Goal: Check status

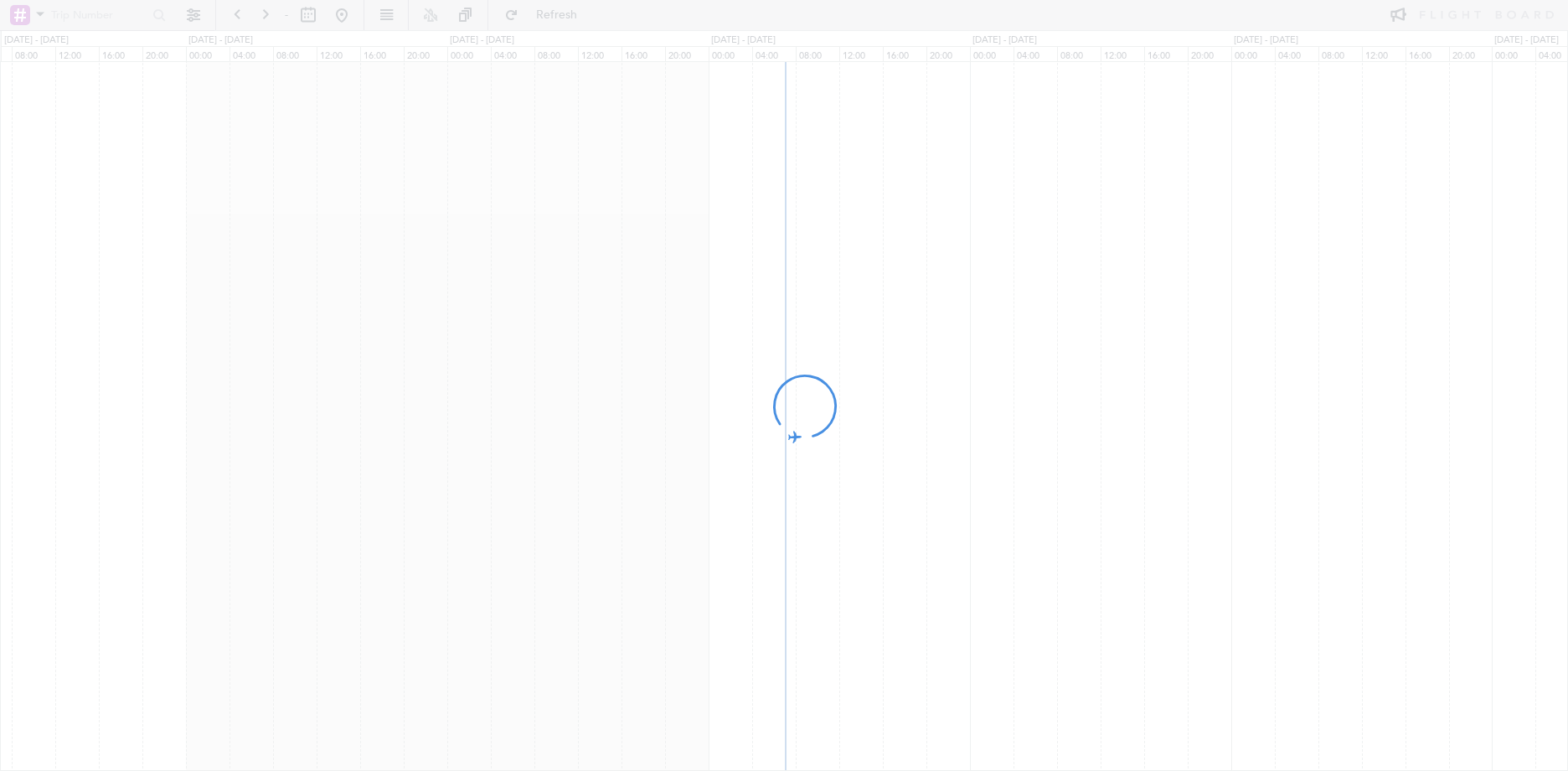
click at [868, 181] on div at bounding box center [784, 386] width 1568 height 771
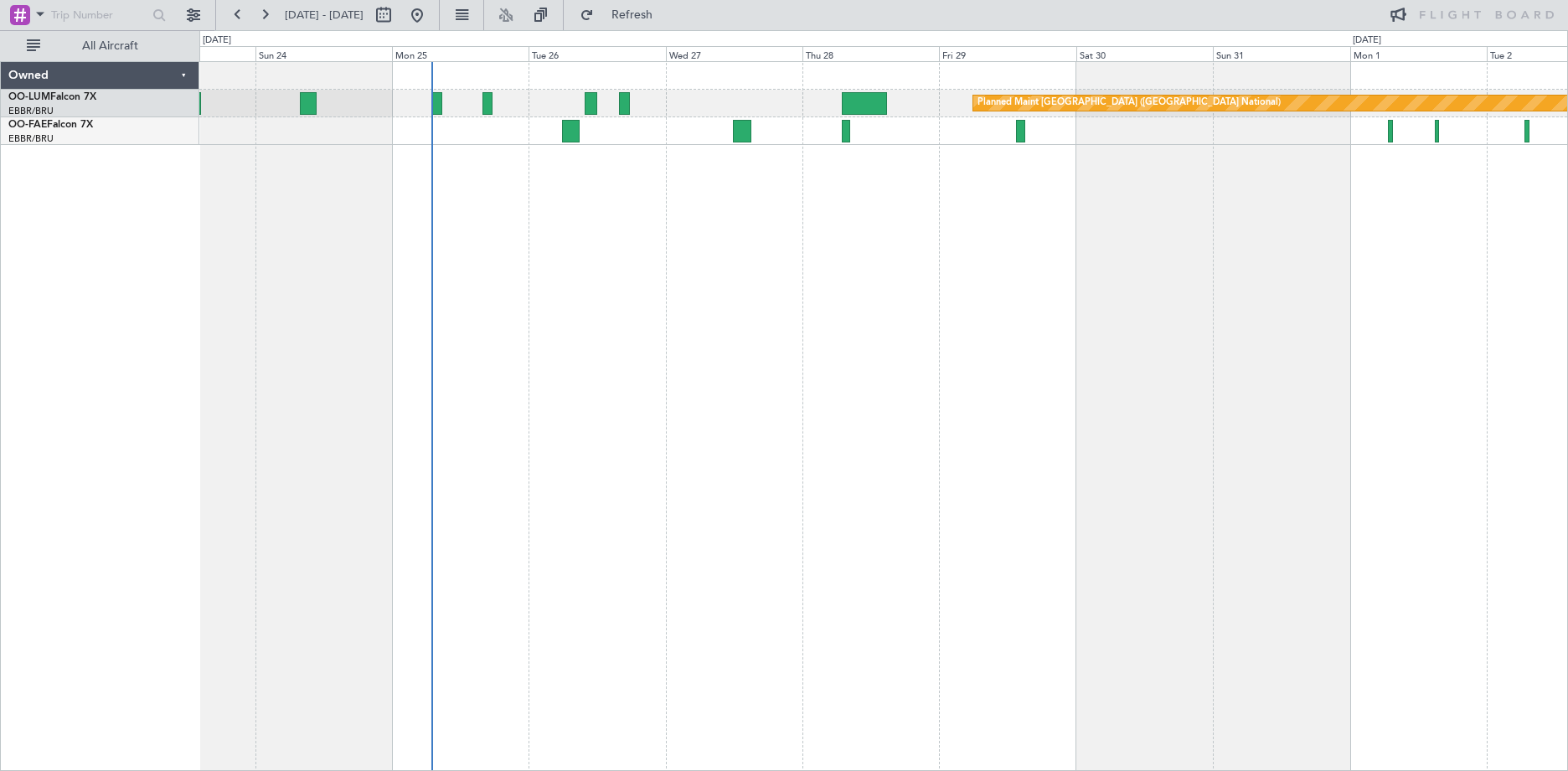
click at [714, 242] on div "Planned Maint [GEOGRAPHIC_DATA] ([GEOGRAPHIC_DATA] National) Owner [GEOGRAPHIC_…" at bounding box center [883, 415] width 1369 height 709
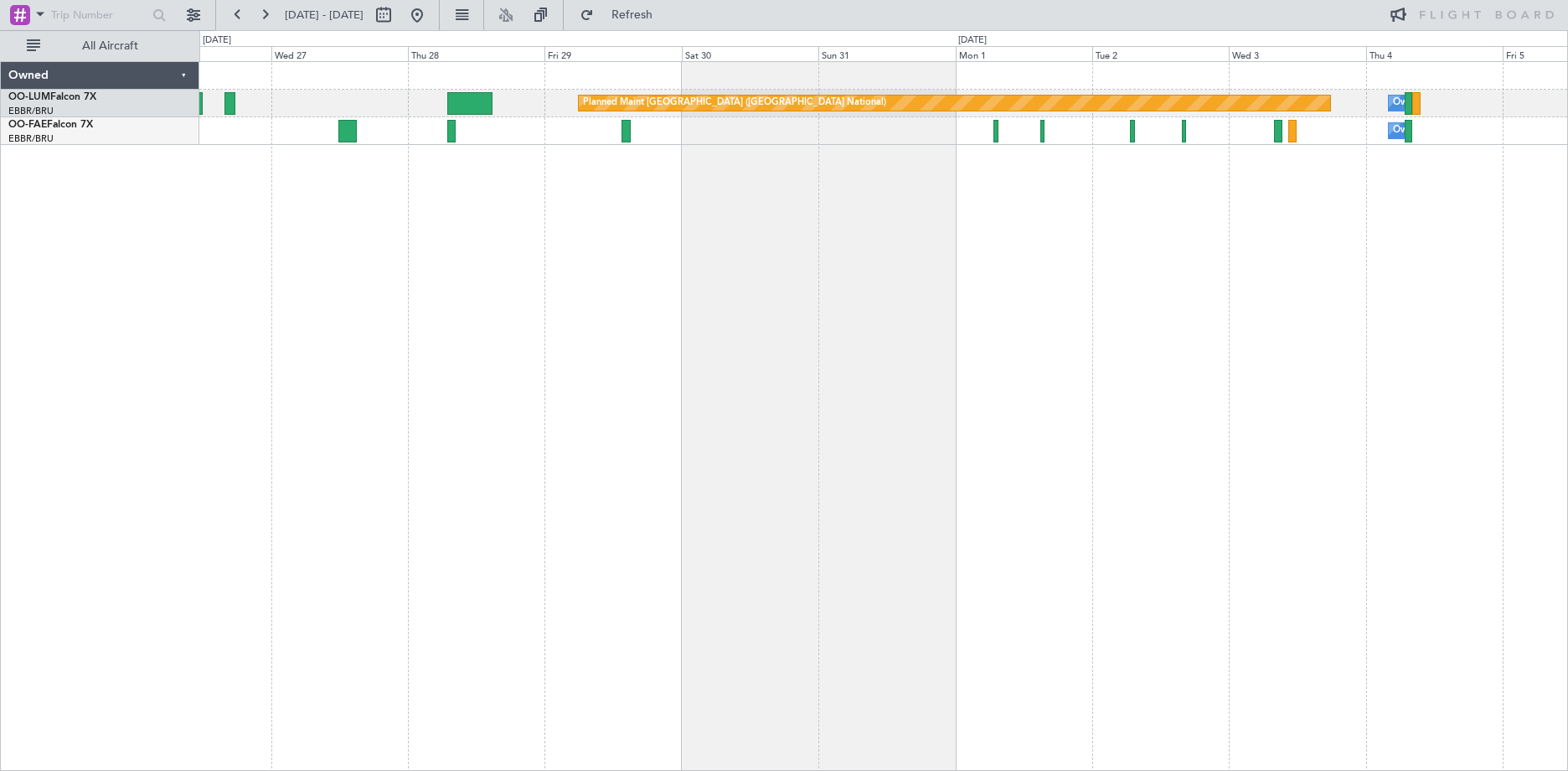
click at [652, 246] on div "Planned Maint [GEOGRAPHIC_DATA] ([GEOGRAPHIC_DATA] National) Owner [GEOGRAPHIC_…" at bounding box center [883, 415] width 1369 height 709
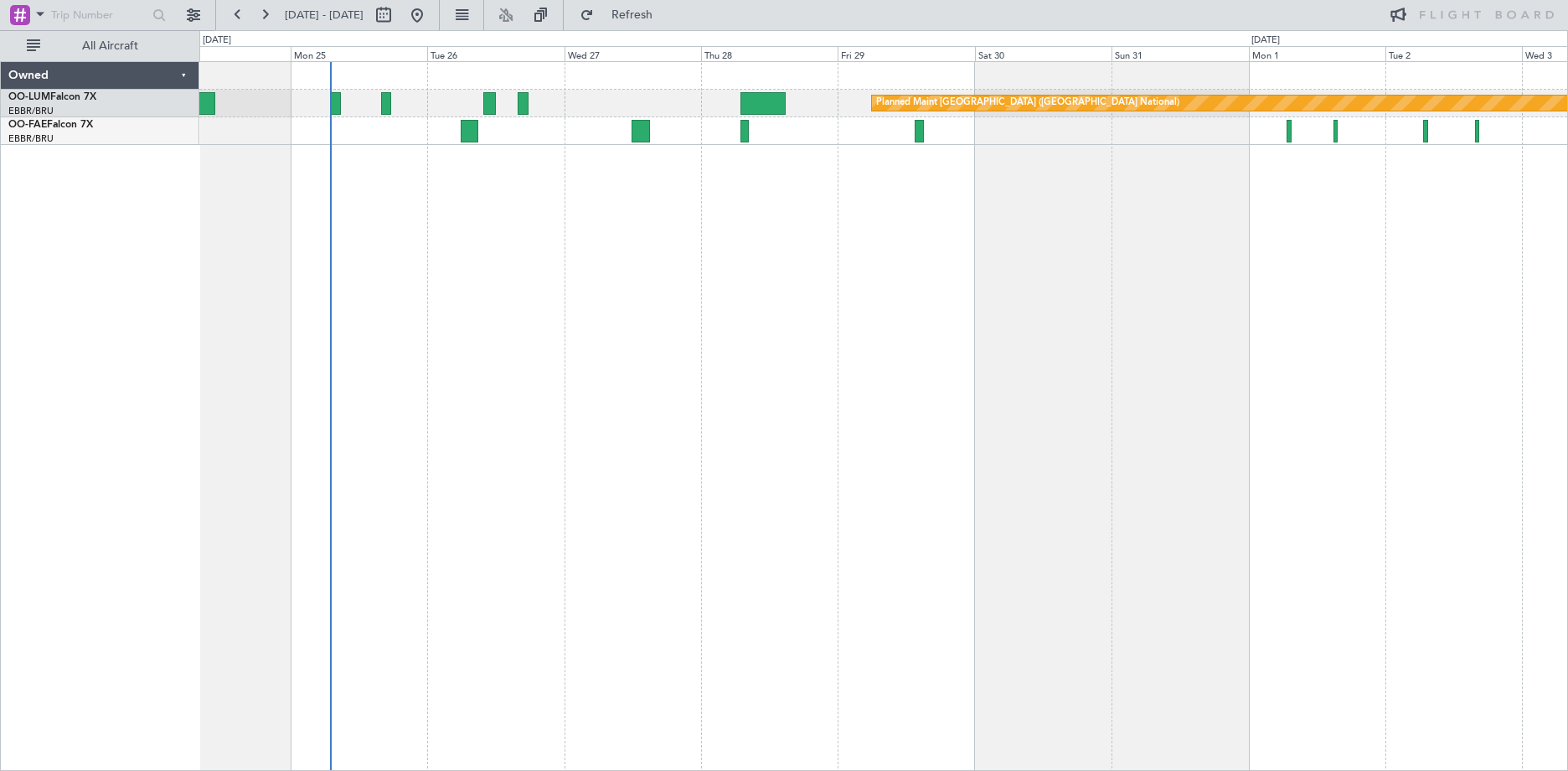
click at [1044, 254] on div "Planned Maint [GEOGRAPHIC_DATA] ([GEOGRAPHIC_DATA] National) Owner [GEOGRAPHIC_…" at bounding box center [883, 415] width 1369 height 709
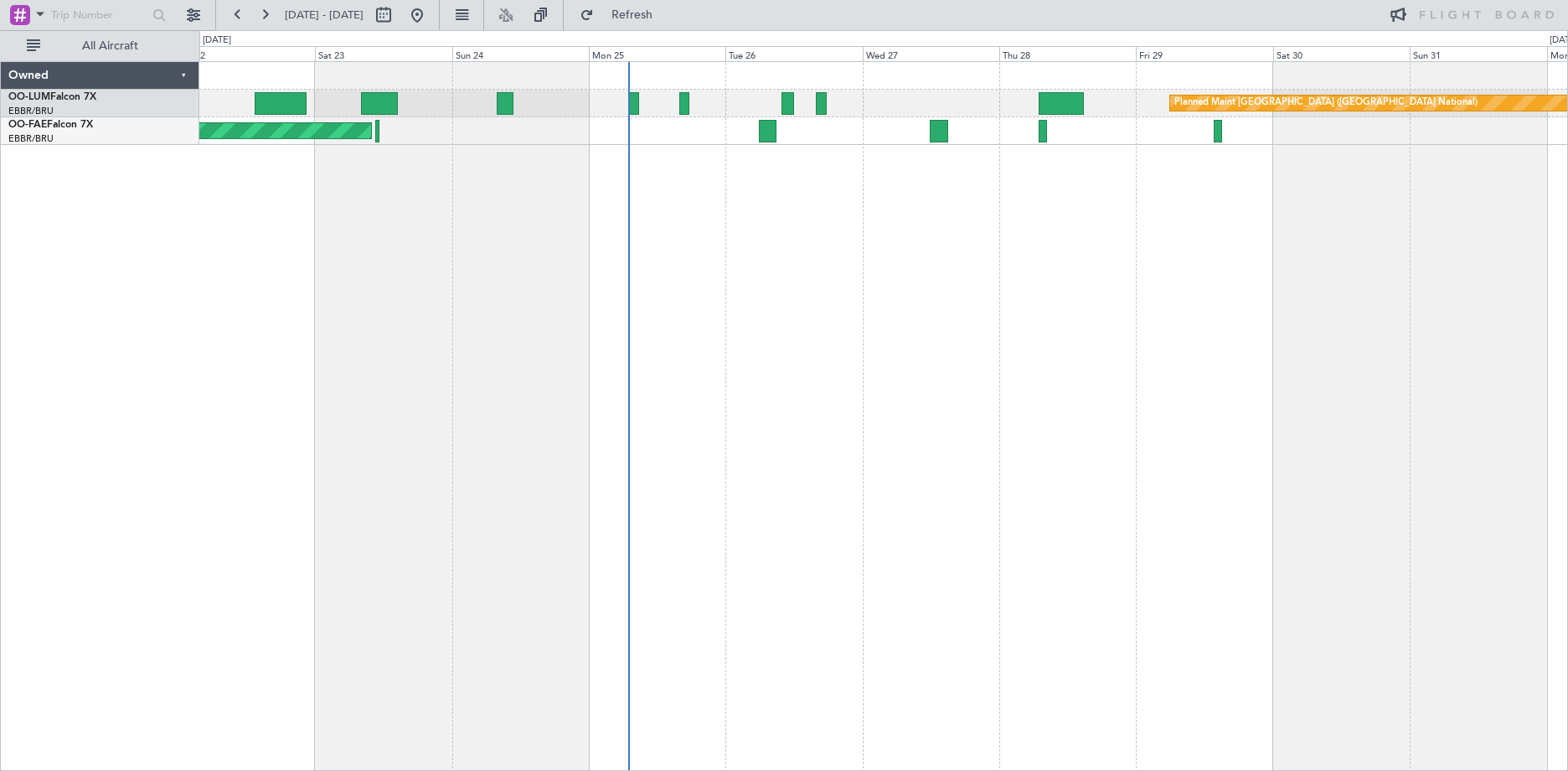
click at [1134, 247] on div "Planned Maint [GEOGRAPHIC_DATA] ([GEOGRAPHIC_DATA] National) Planned Maint [GEO…" at bounding box center [883, 415] width 1369 height 709
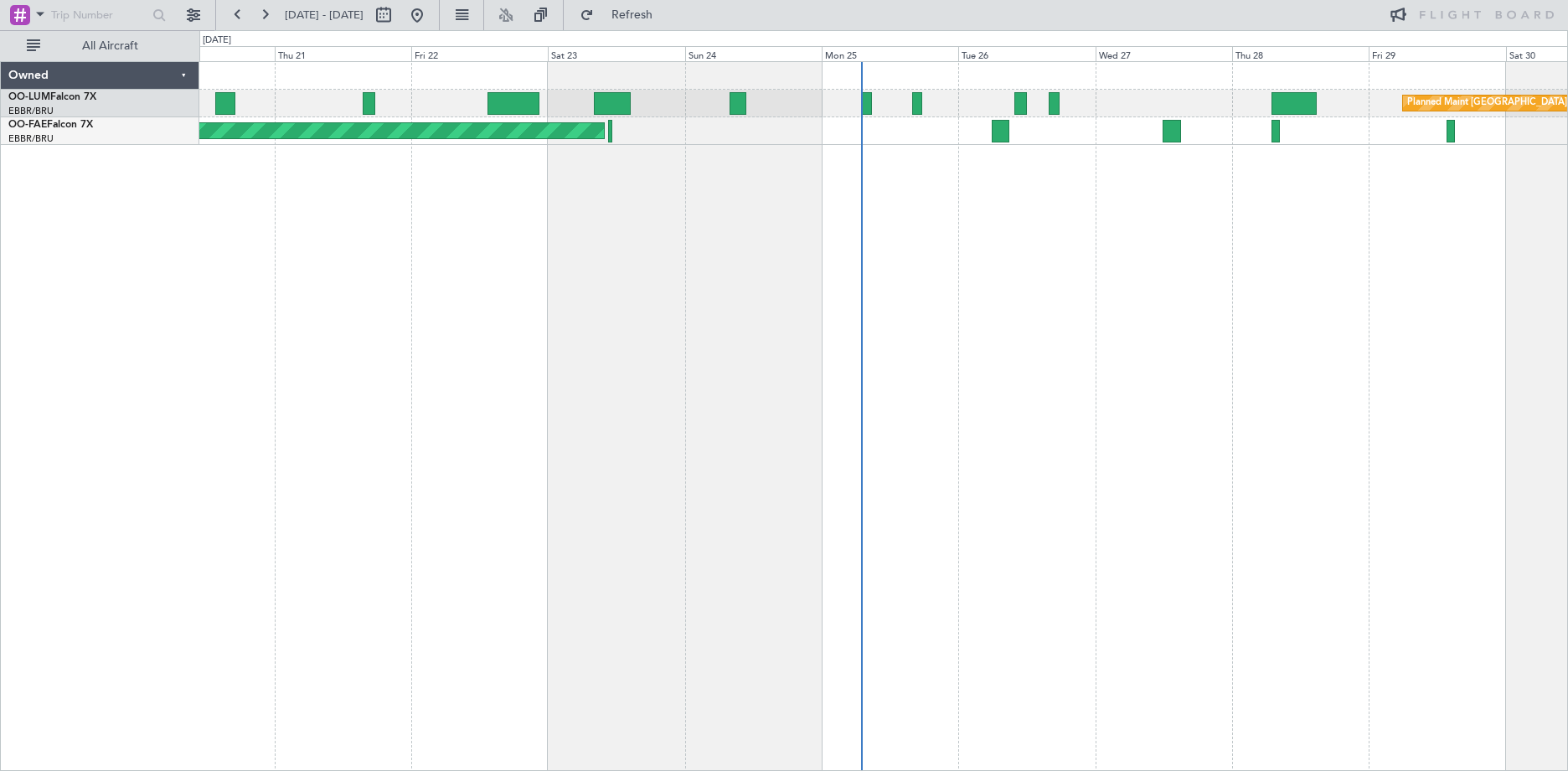
click at [754, 240] on div "Planned Maint [GEOGRAPHIC_DATA] ([GEOGRAPHIC_DATA] National) Planned Maint [GEO…" at bounding box center [883, 415] width 1369 height 709
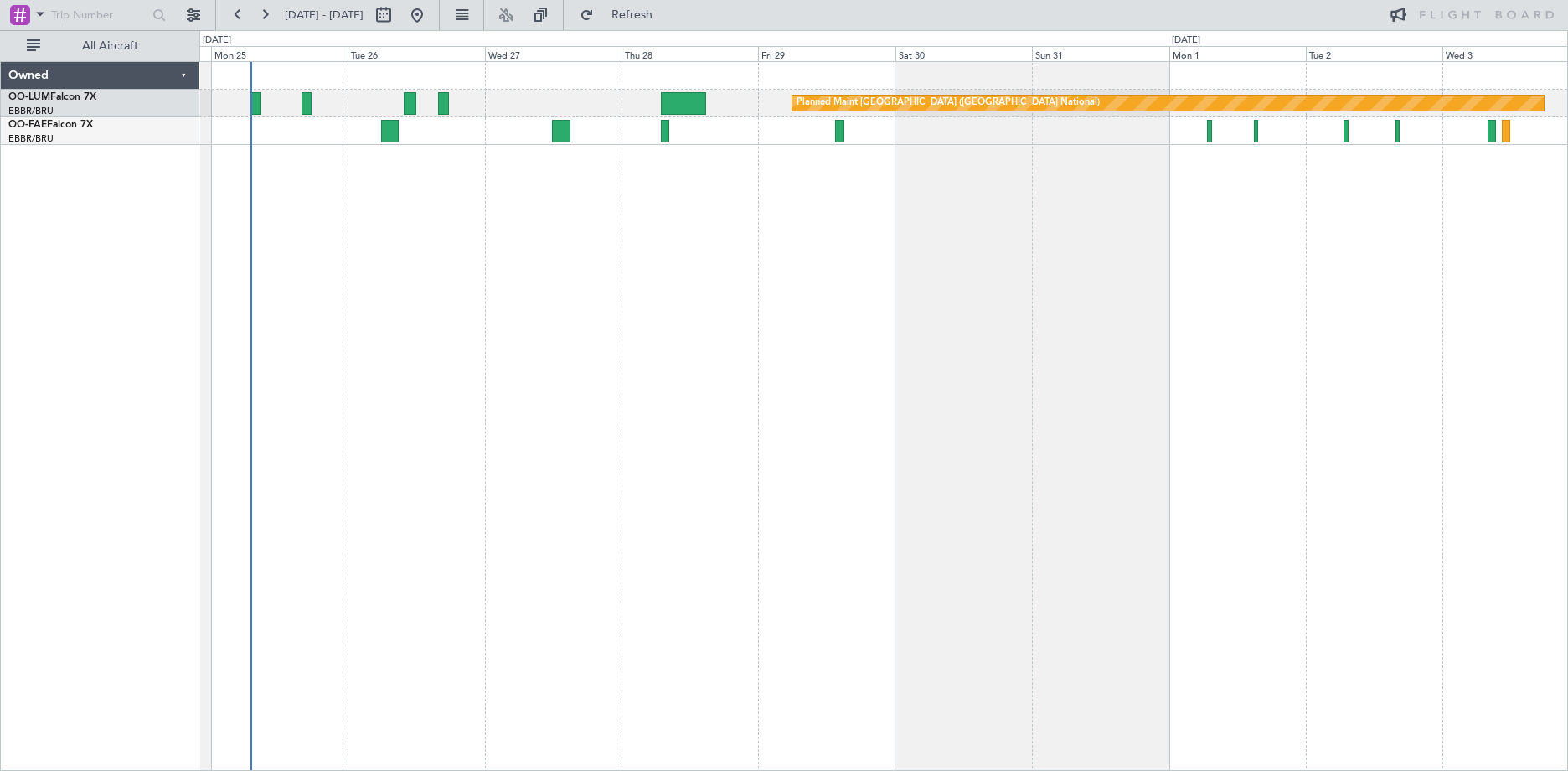
click at [415, 335] on div "Planned Maint [GEOGRAPHIC_DATA] ([GEOGRAPHIC_DATA] National) Owner [GEOGRAPHIC_…" at bounding box center [883, 415] width 1369 height 709
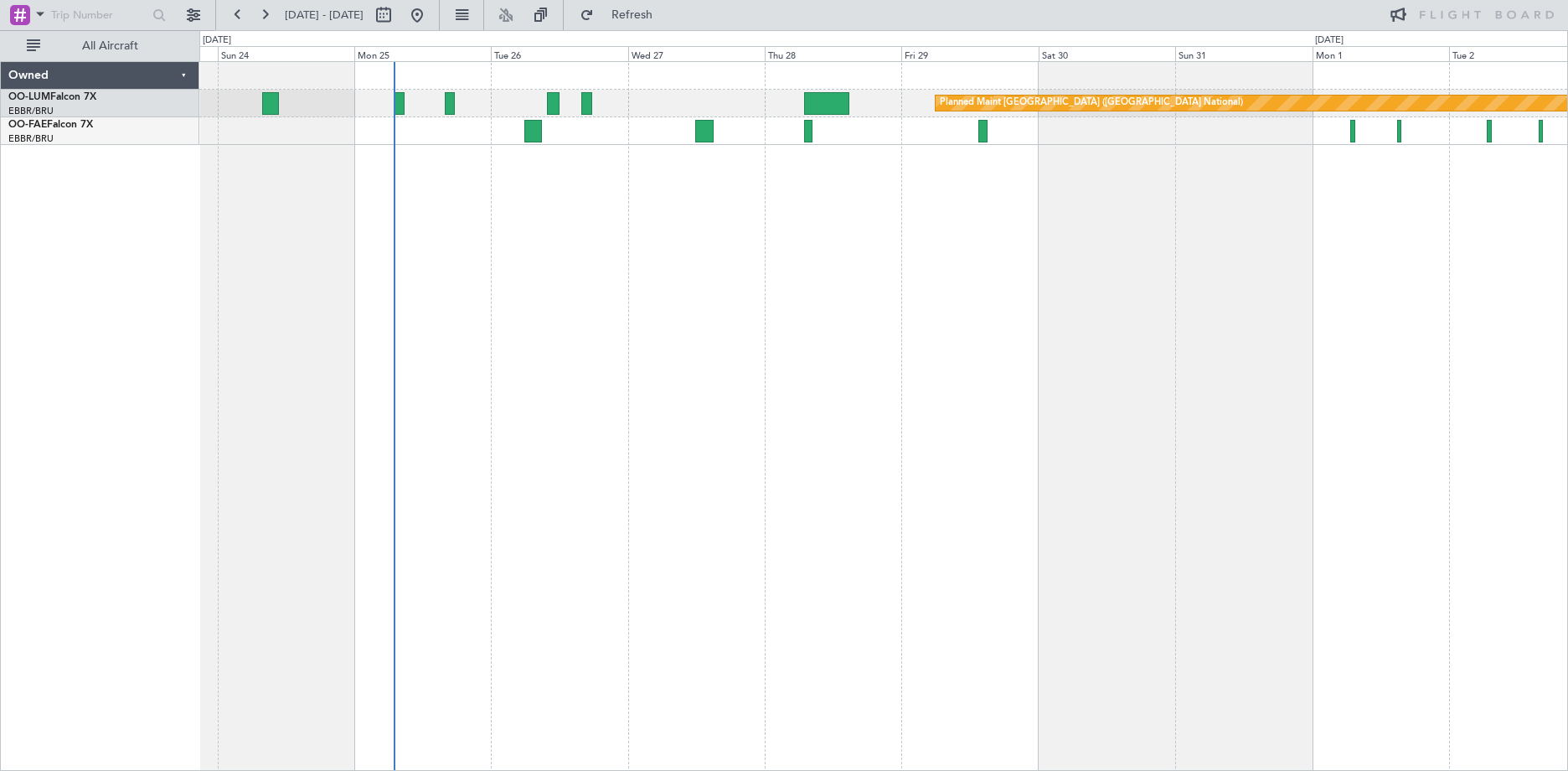
click at [665, 233] on div "Planned Maint [GEOGRAPHIC_DATA] ([GEOGRAPHIC_DATA] National) Owner [GEOGRAPHIC_…" at bounding box center [883, 415] width 1369 height 709
click at [185, 73] on div "Owned" at bounding box center [100, 75] width 199 height 28
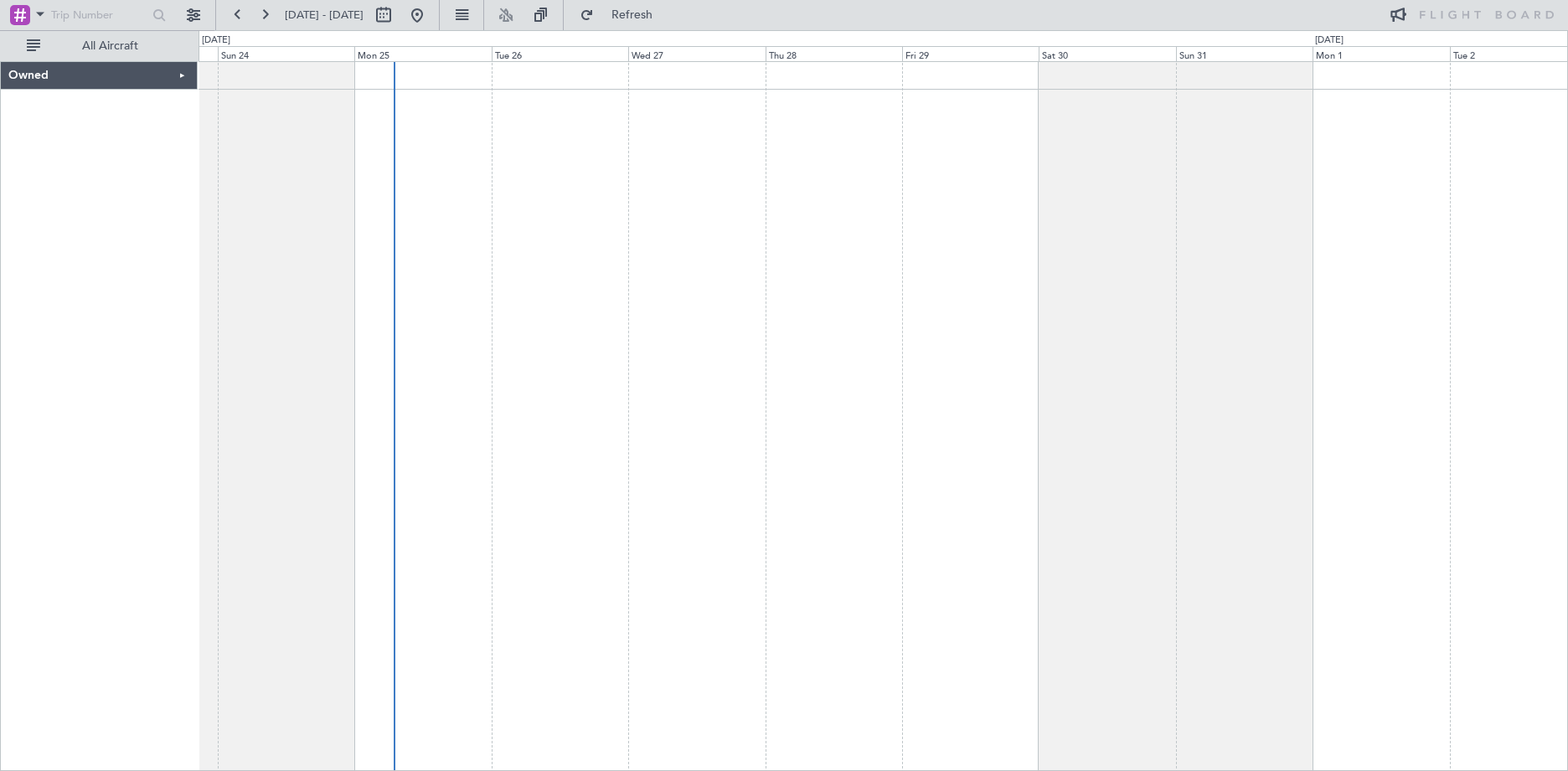
click at [185, 73] on div "Owned" at bounding box center [99, 75] width 197 height 28
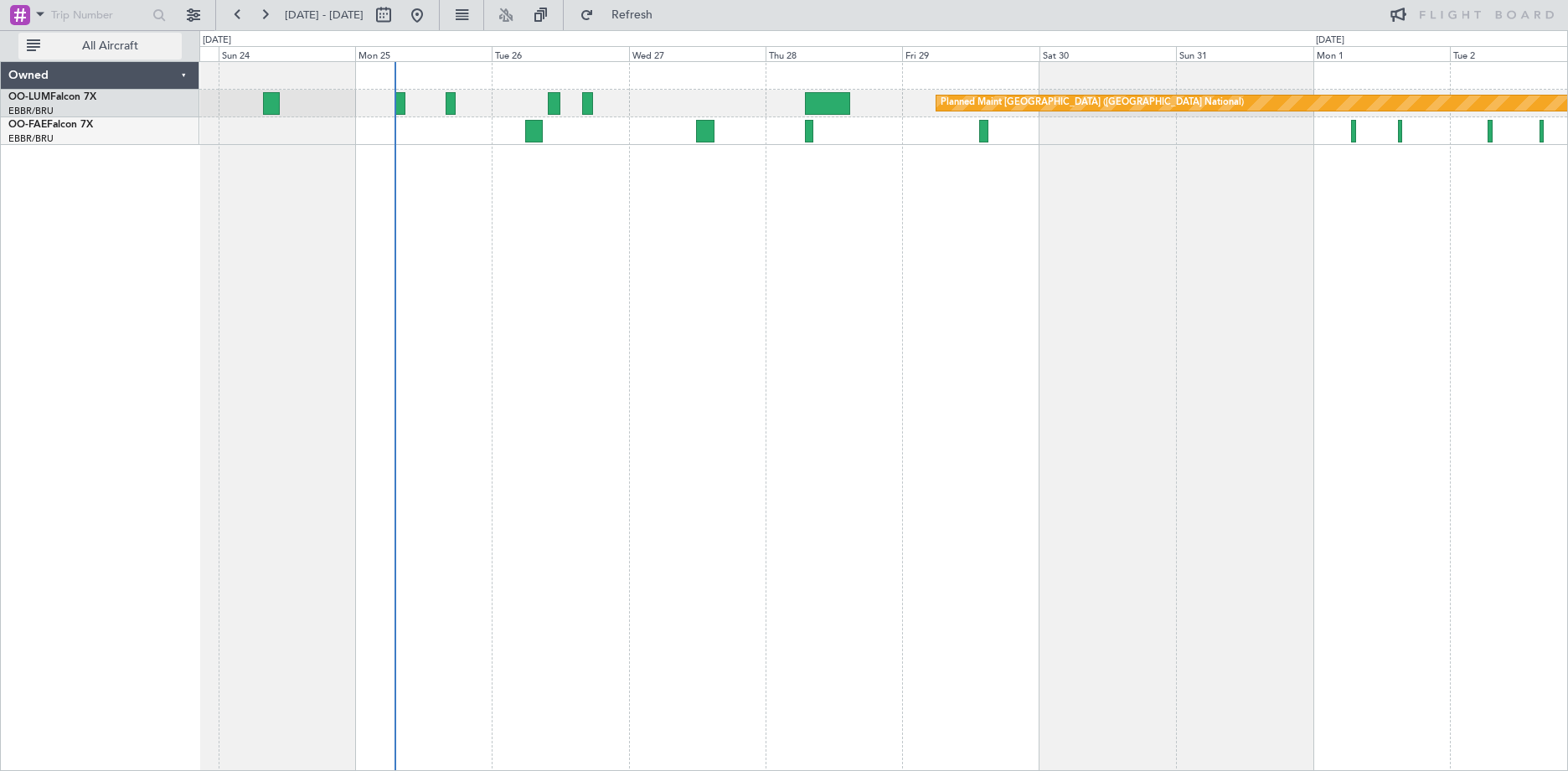
click at [38, 51] on button "All Aircraft" at bounding box center [100, 46] width 164 height 27
click at [38, 51] on button "Only With Activity" at bounding box center [100, 46] width 164 height 27
click at [94, 172] on div "Owned OO-LUM Falcon 7X EBBR/BRU [GEOGRAPHIC_DATA] ([GEOGRAPHIC_DATA]) OO-[PERSO…" at bounding box center [100, 415] width 199 height 709
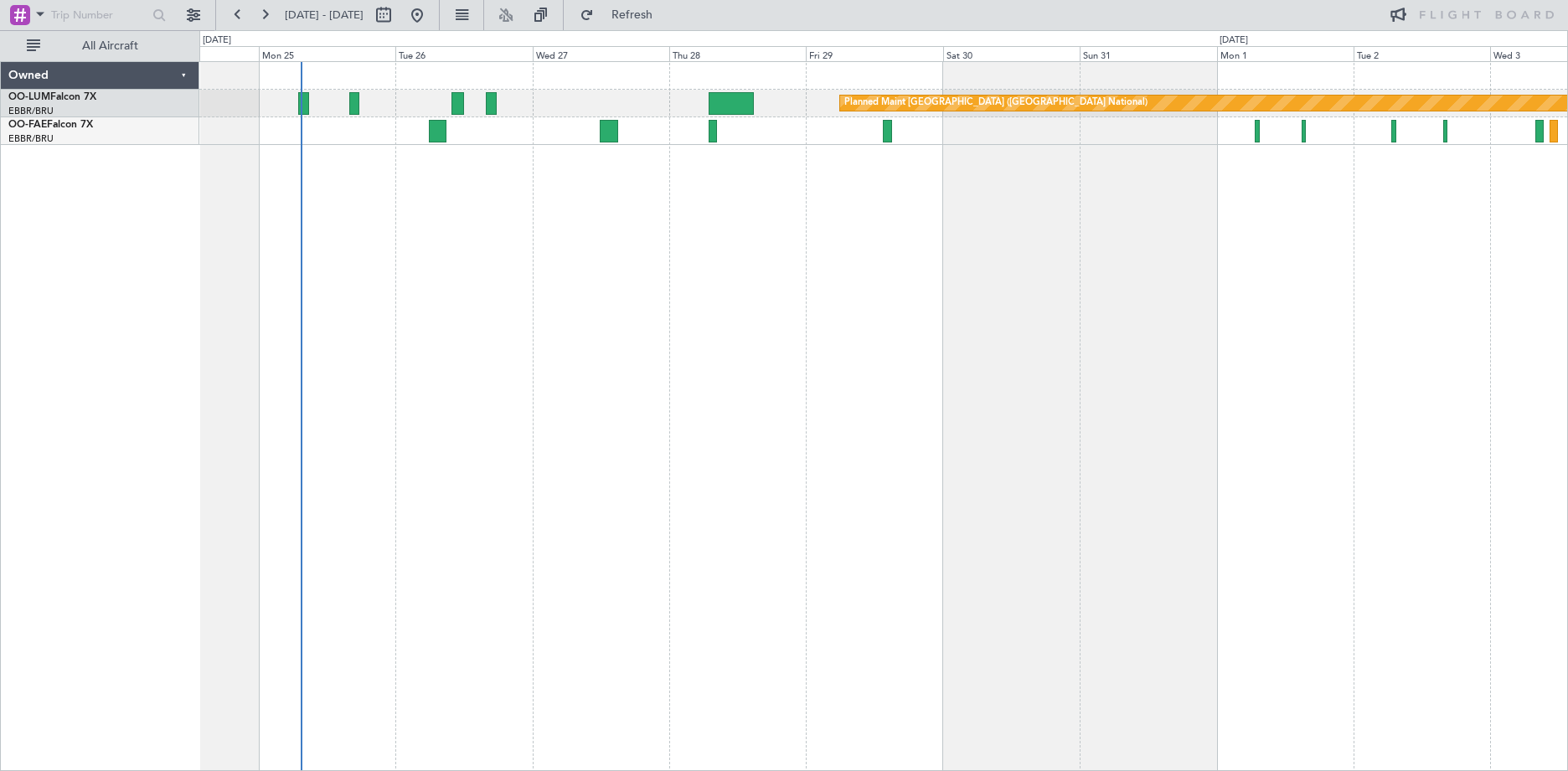
click at [927, 210] on div "Planned Maint [GEOGRAPHIC_DATA] ([GEOGRAPHIC_DATA] National) Owner [GEOGRAPHIC_…" at bounding box center [883, 415] width 1369 height 709
